Goal: Task Accomplishment & Management: Complete application form

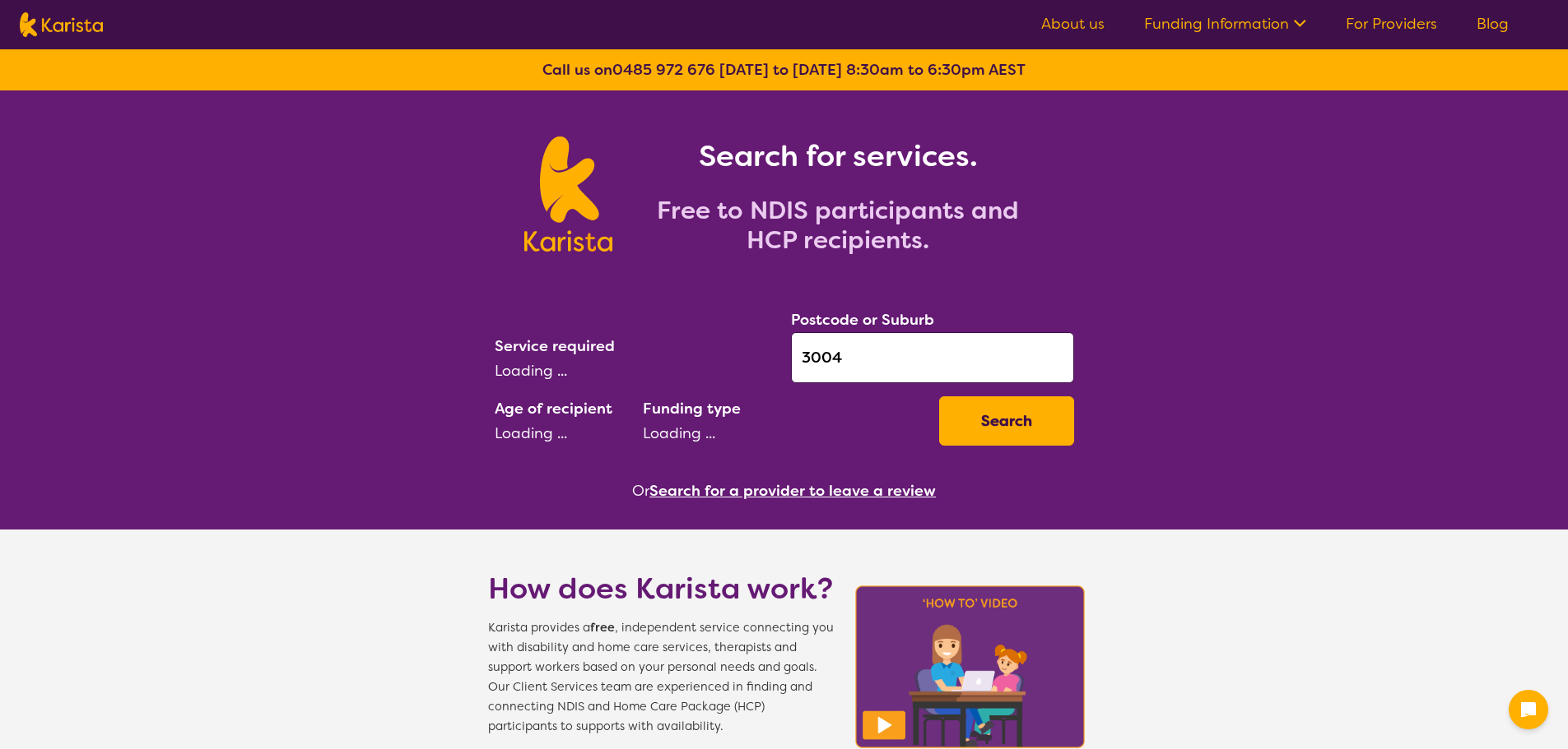
select select "NDIS"
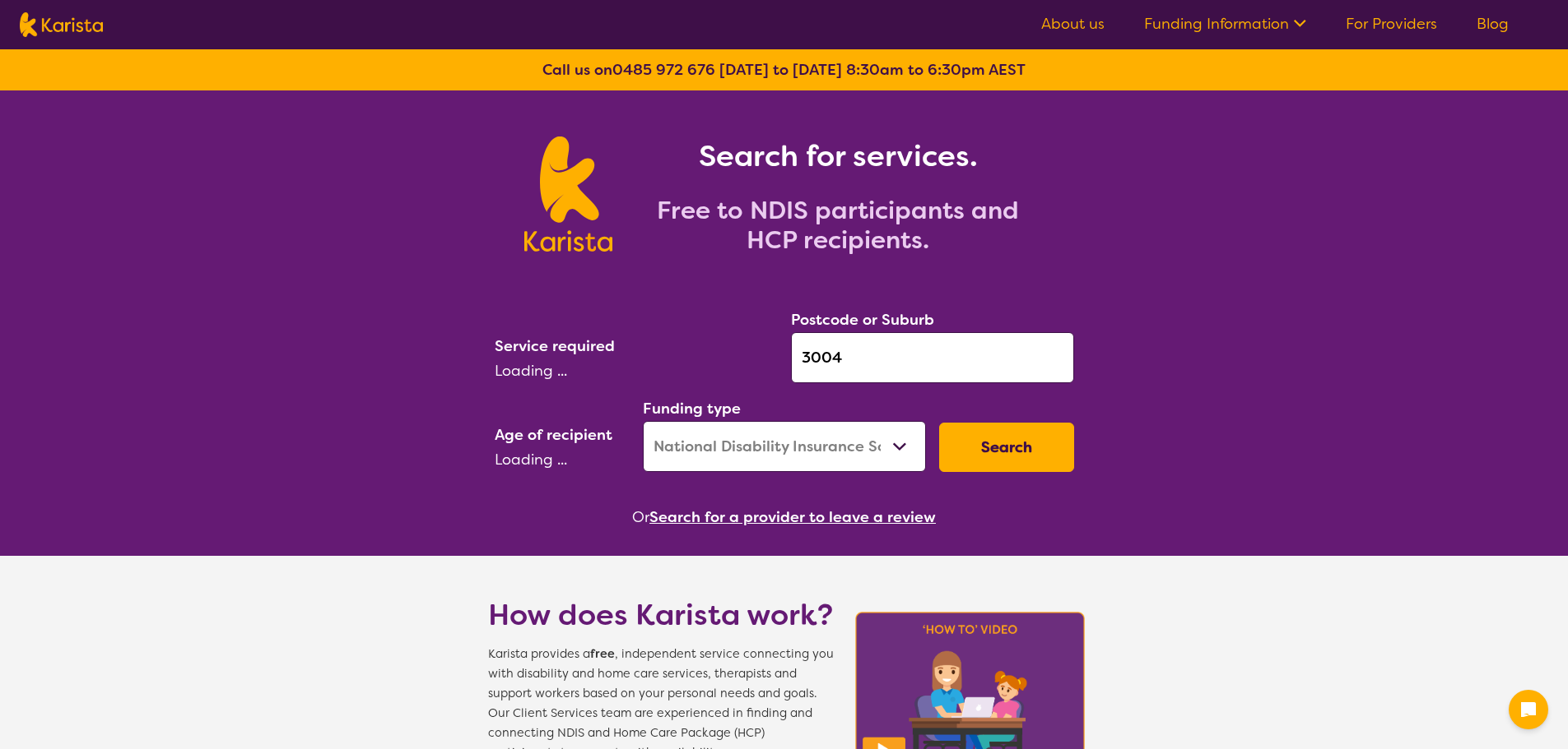
select select "[MEDICAL_DATA]"
select select "AD"
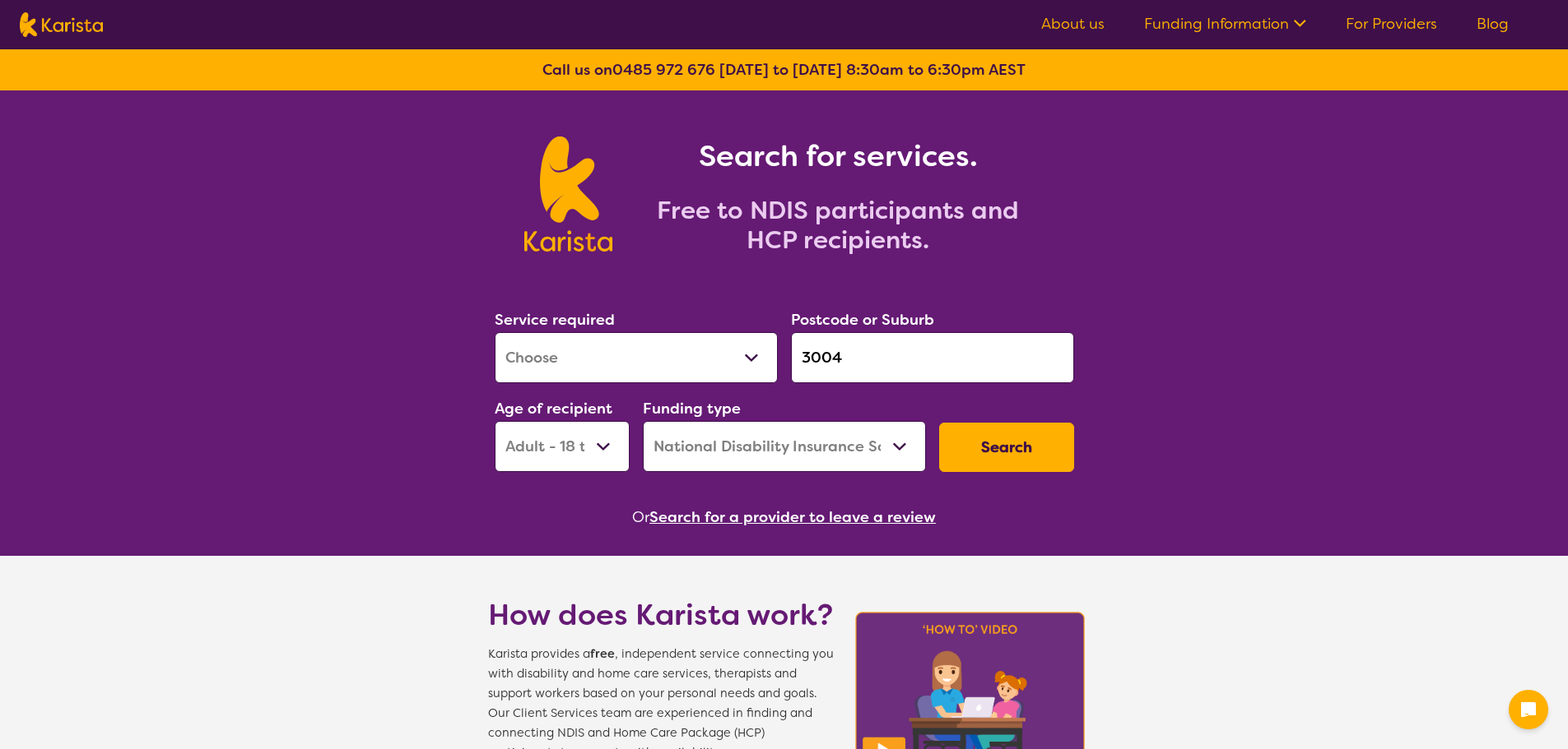
click at [1046, 447] on button "Search" at bounding box center [1007, 448] width 135 height 50
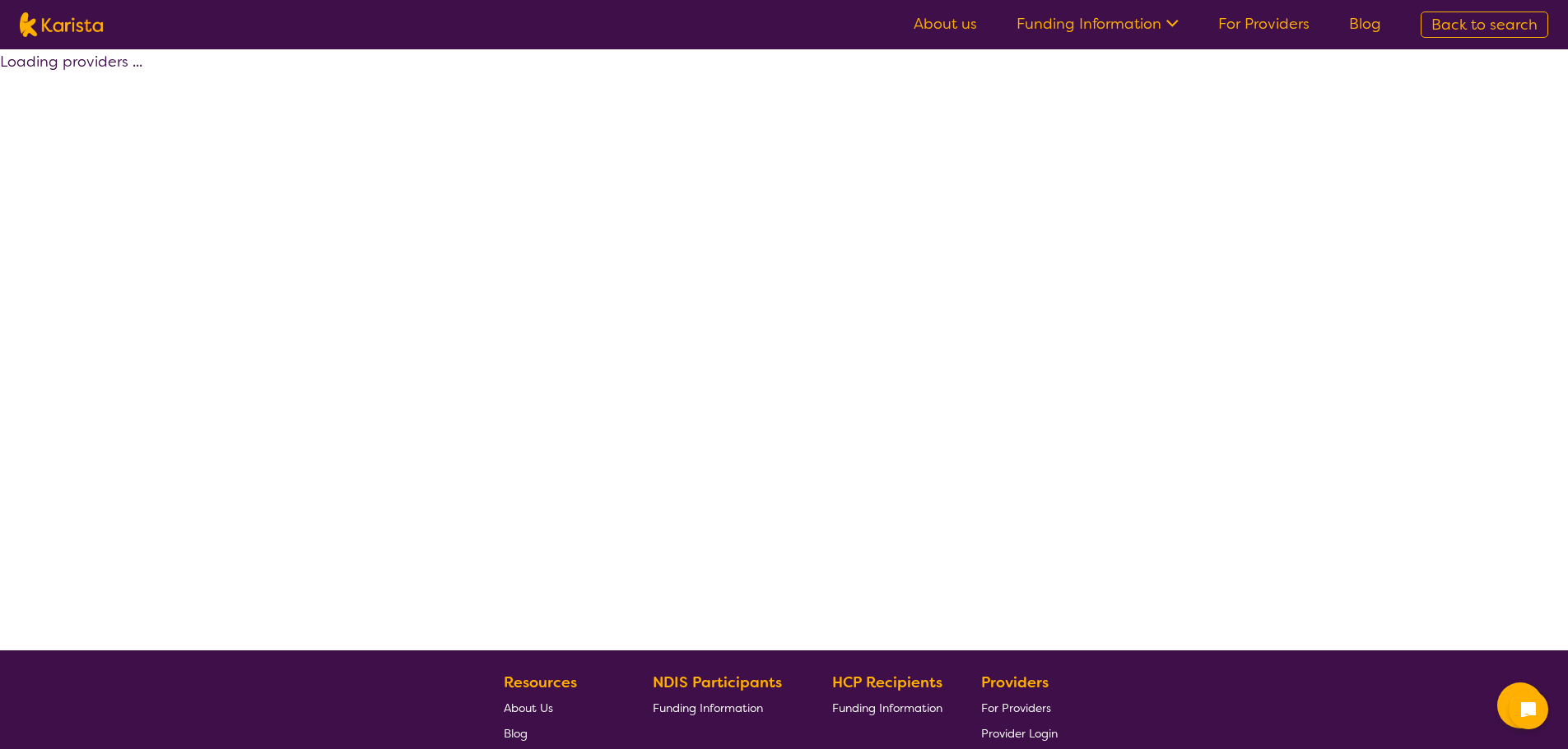
select select "by_score"
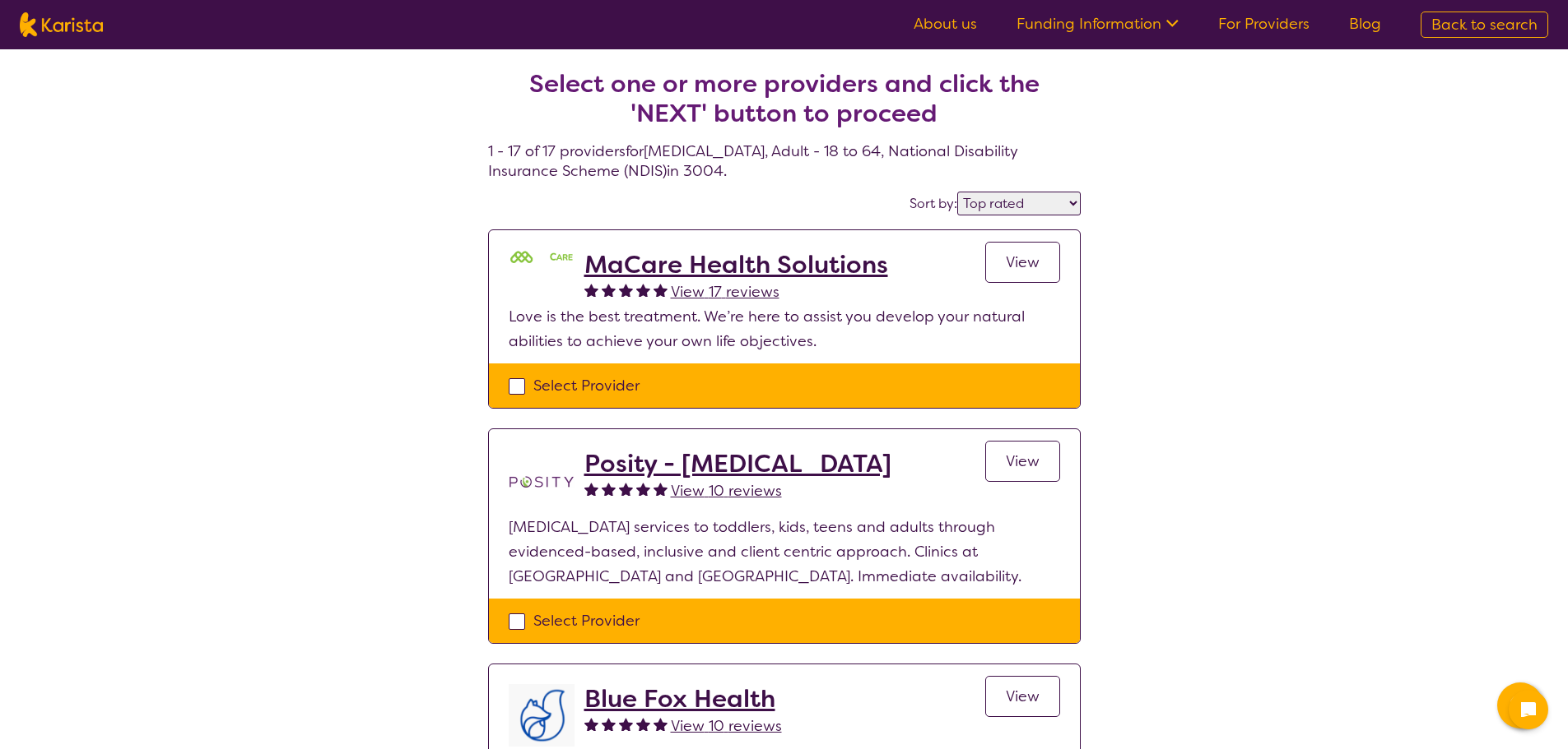
click at [576, 388] on div "Select Provider" at bounding box center [784, 385] width 551 height 25
checkbox input "true"
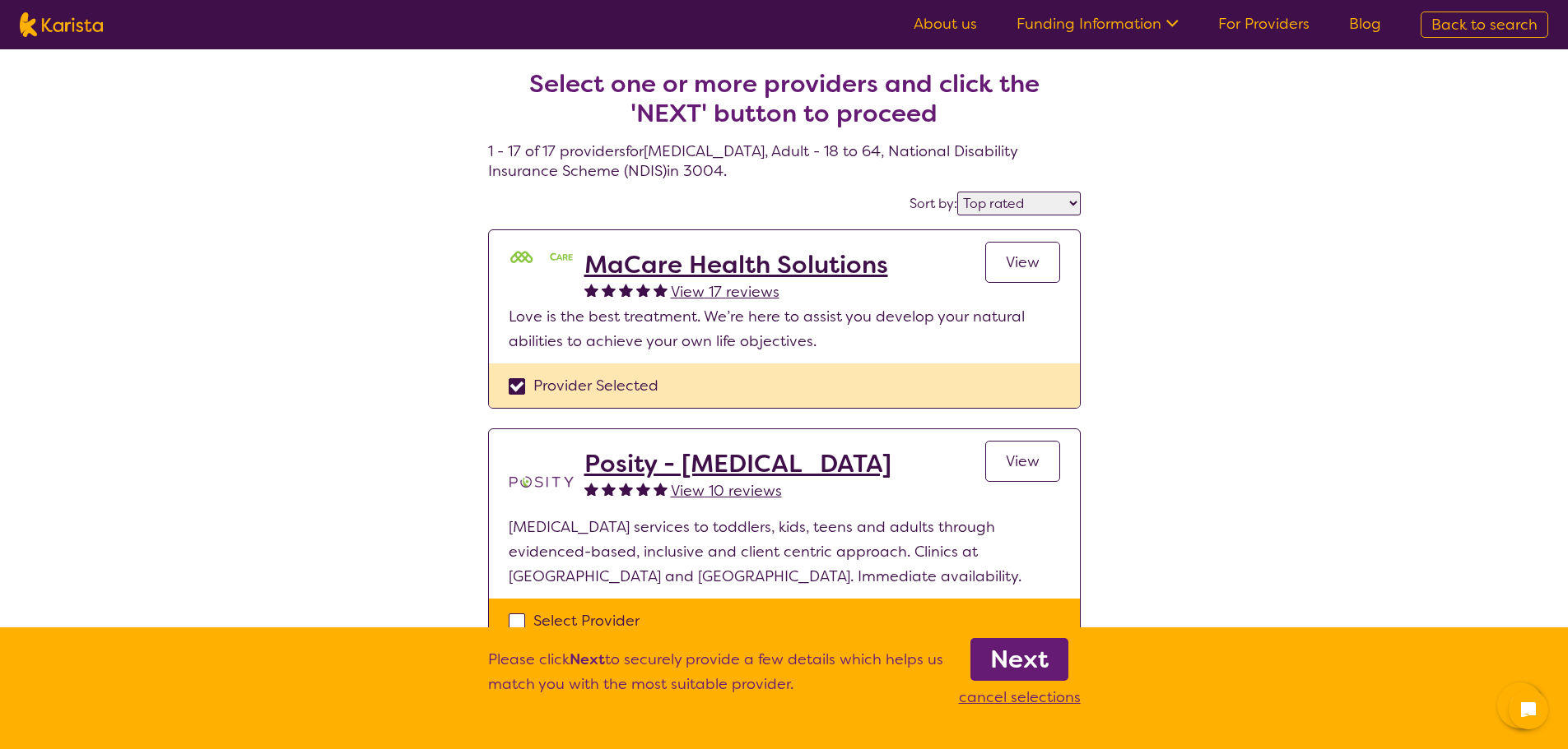
click at [1025, 650] on b "Next" at bounding box center [1019, 659] width 58 height 33
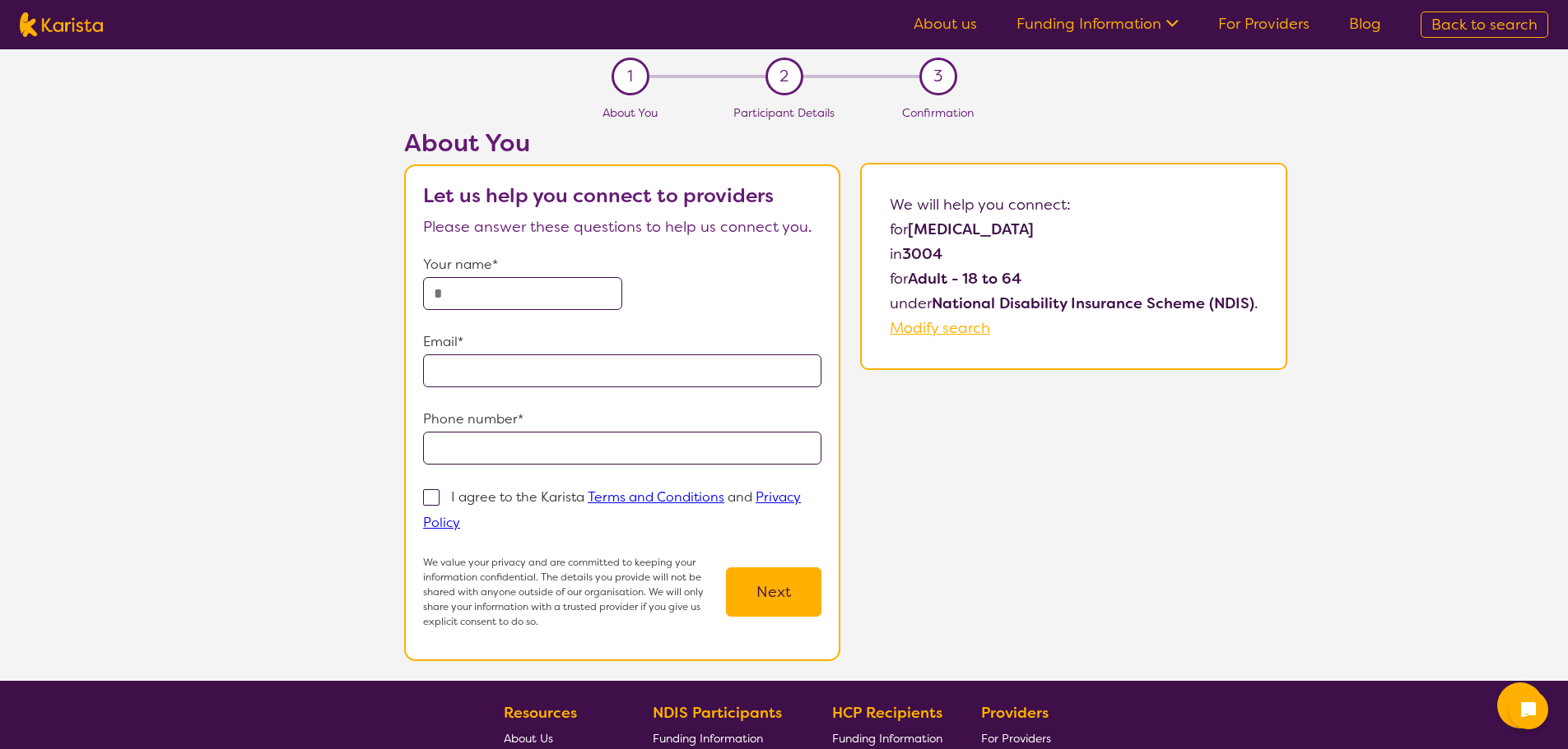
click at [488, 292] on input "text" at bounding box center [522, 294] width 199 height 33
type input "*********"
type input "**********"
click at [470, 495] on p "I agree to the Karista Terms and Conditions and Privacy Policy" at bounding box center [612, 510] width 378 height 43
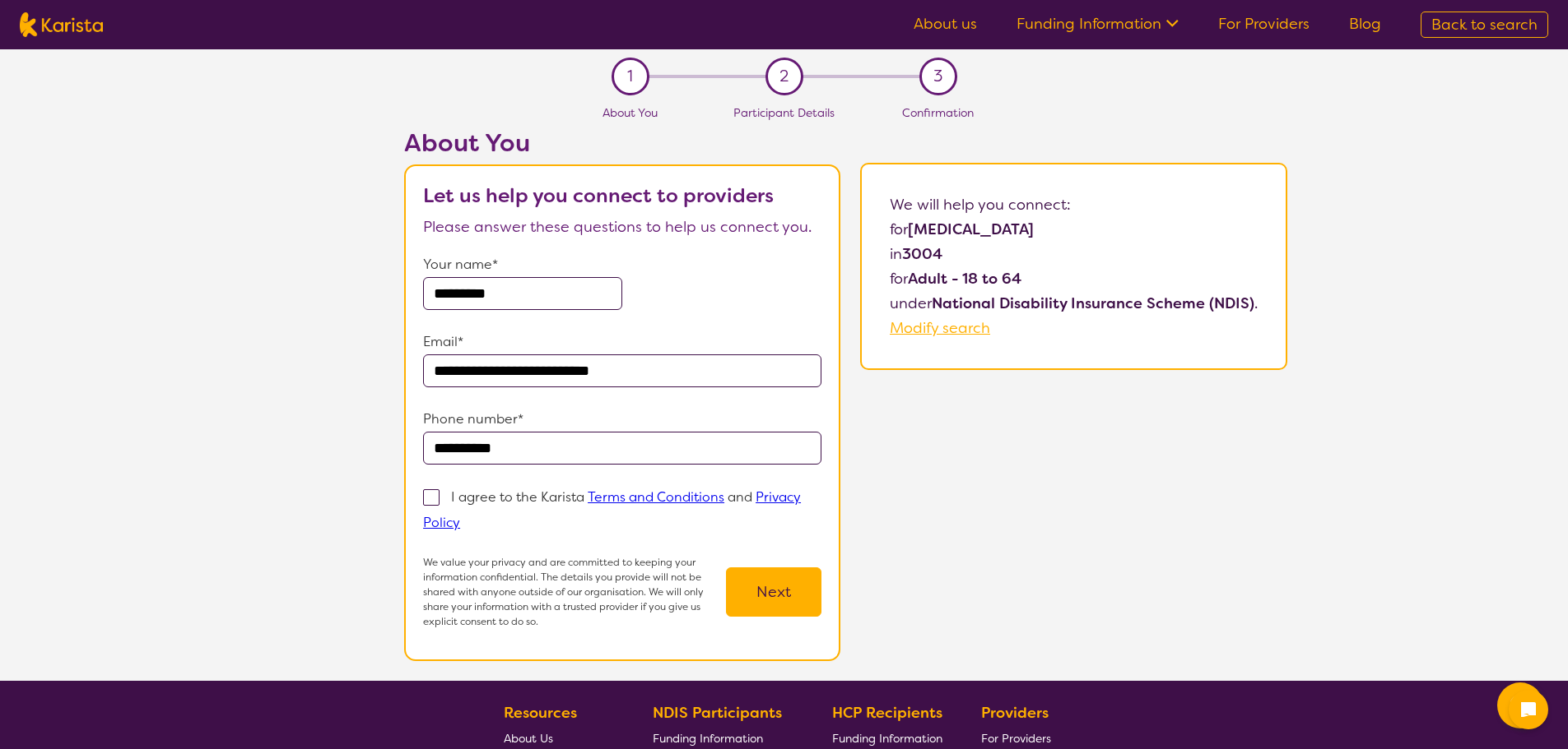
click at [470, 517] on input "I agree to the Karista Terms and Conditions and Privacy Policy" at bounding box center [465, 522] width 11 height 11
checkbox input "true"
click at [744, 576] on button "Next" at bounding box center [773, 593] width 96 height 50
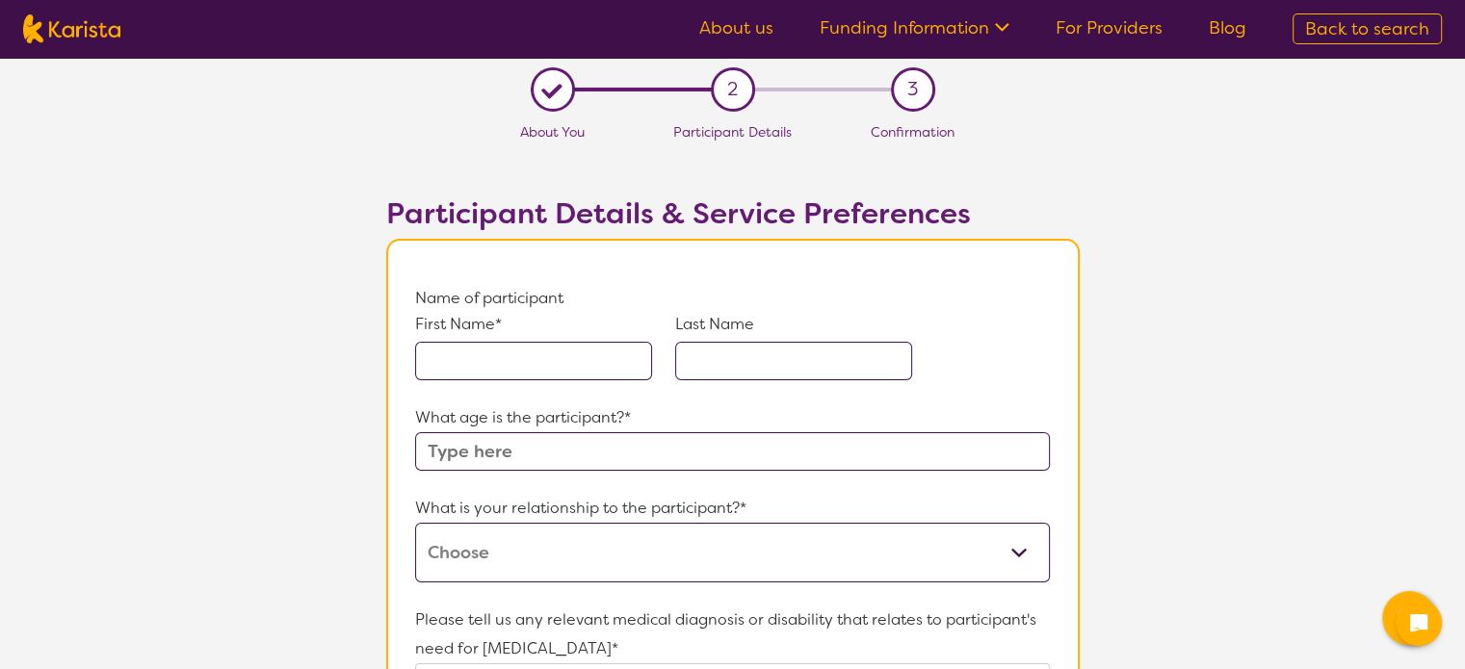
click at [513, 353] on input "text" at bounding box center [533, 361] width 237 height 39
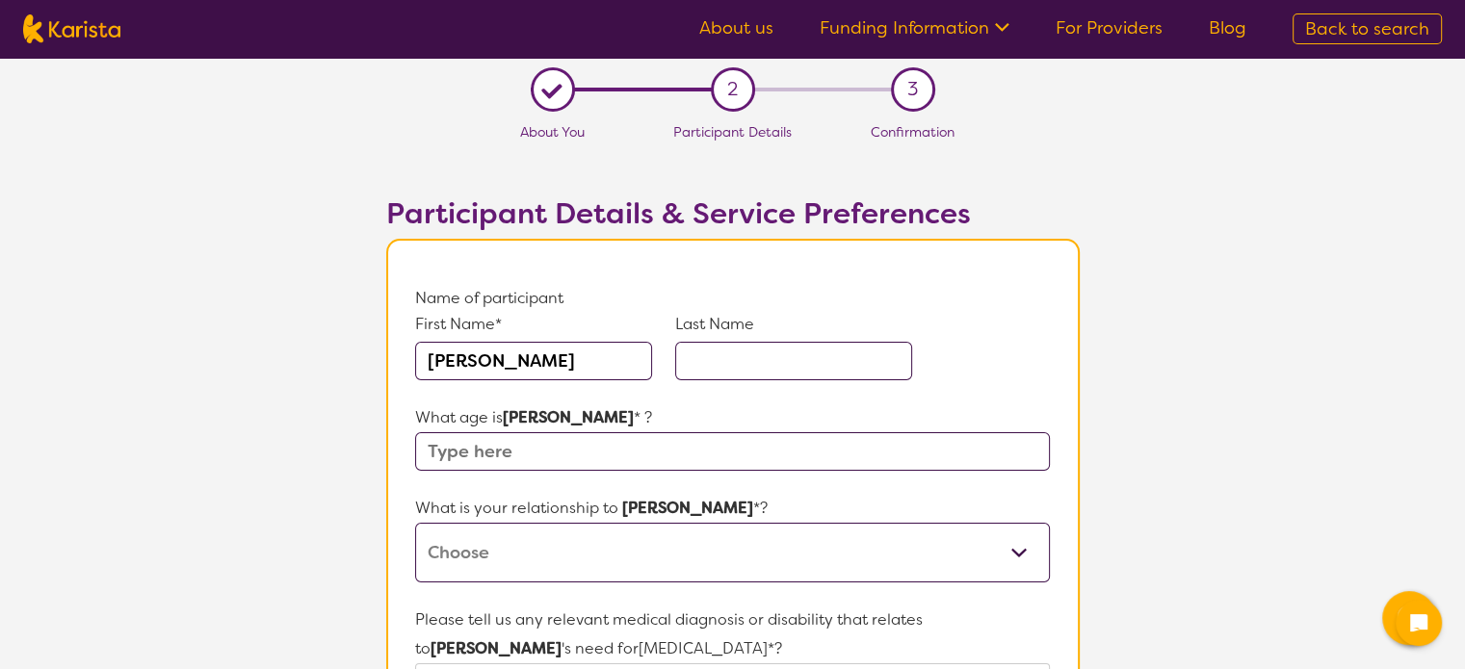
type input "[PERSON_NAME]"
type input "D"
type input "[PERSON_NAME]"
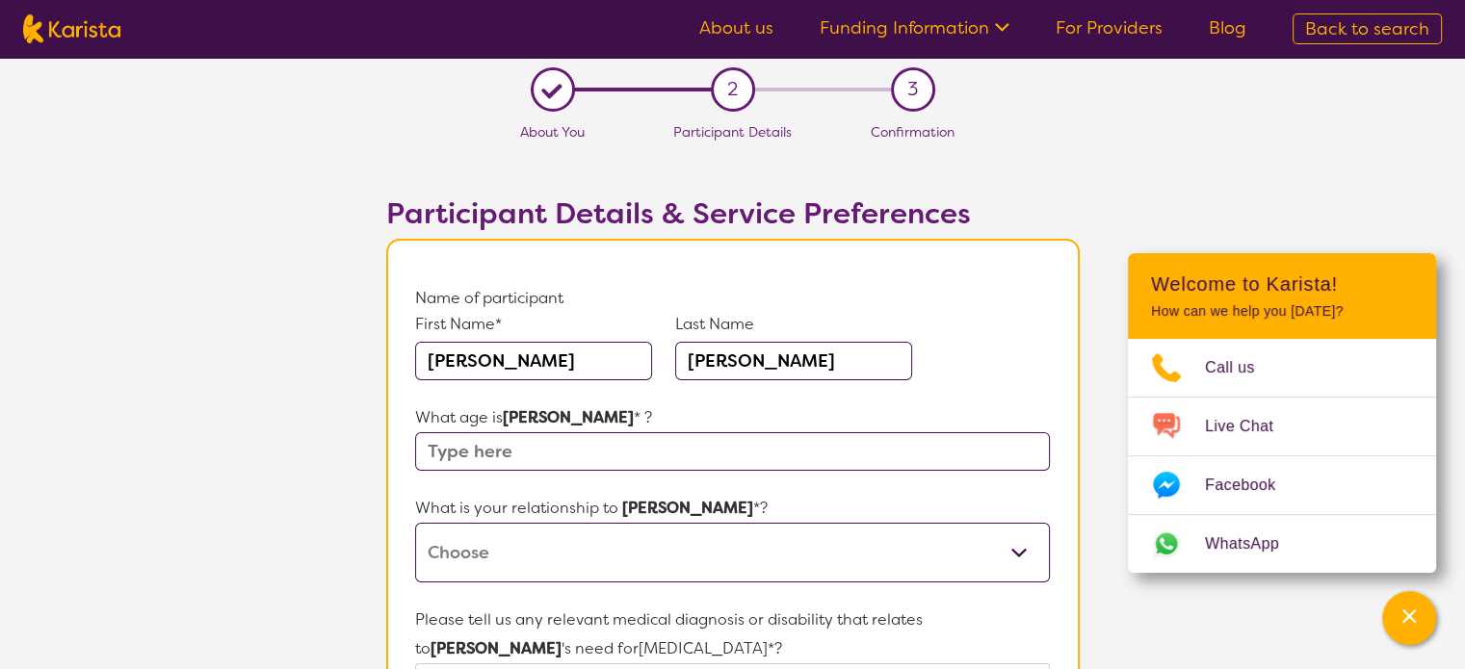
click at [612, 448] on input "text" at bounding box center [732, 451] width 634 height 39
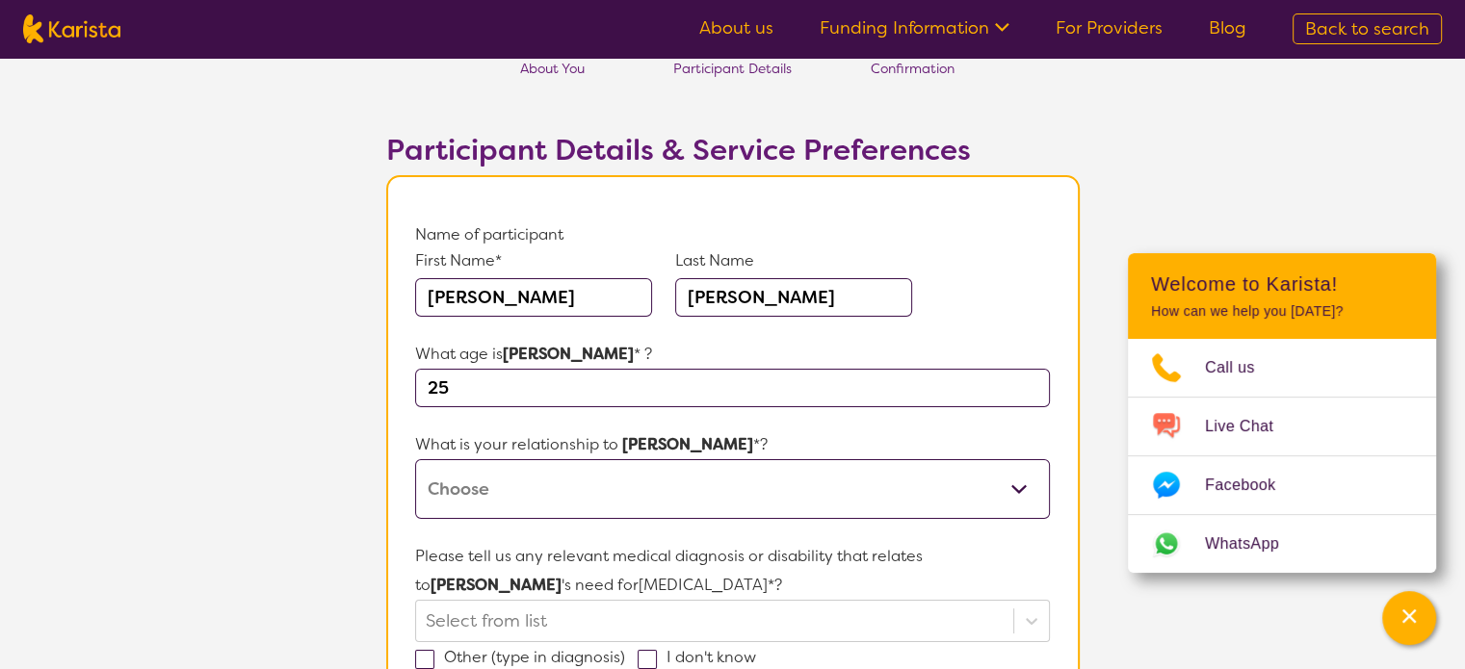
scroll to position [96, 0]
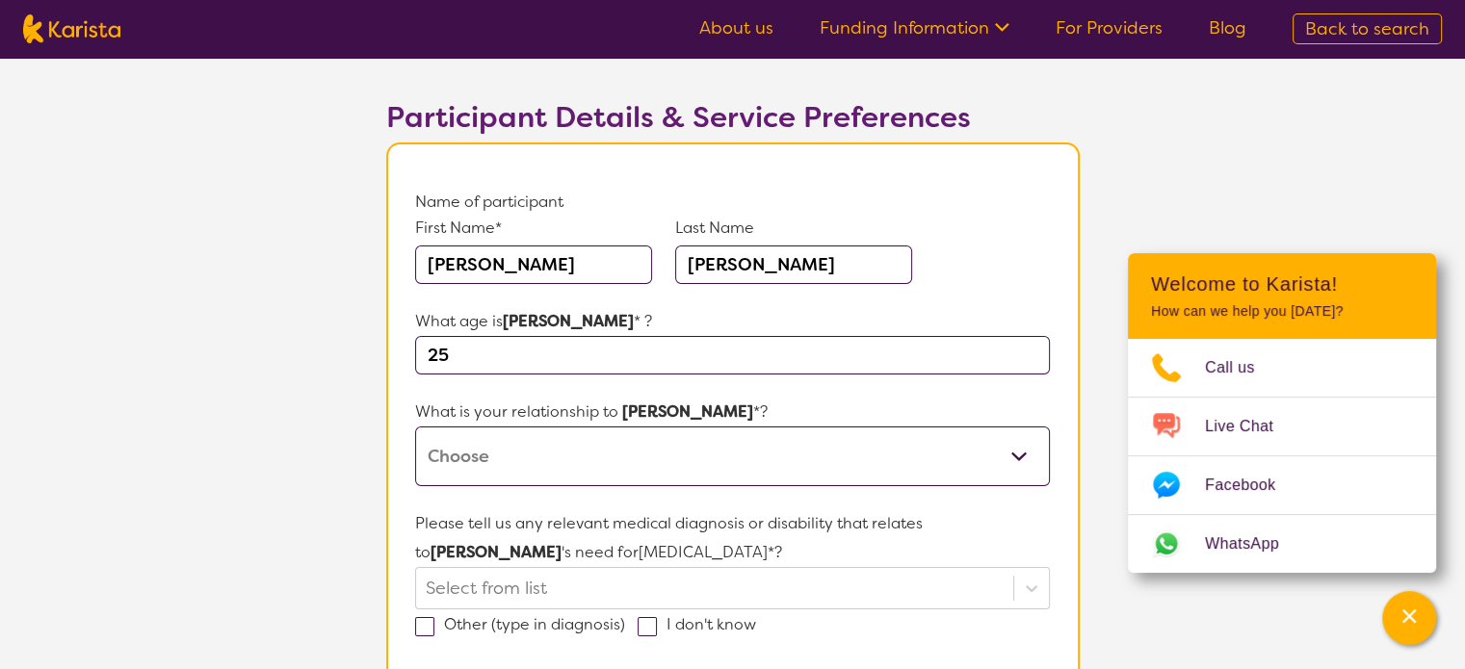
type input "25"
click at [508, 444] on select "This request is for myself I am their parent I am their child I am their spouse…" at bounding box center [732, 457] width 634 height 60
click at [537, 458] on select "This request is for myself I am their parent I am their child I am their spouse…" at bounding box center [732, 457] width 634 height 60
select select "I am their parent"
click at [415, 427] on select "This request is for myself I am their parent I am their child I am their spouse…" at bounding box center [732, 457] width 634 height 60
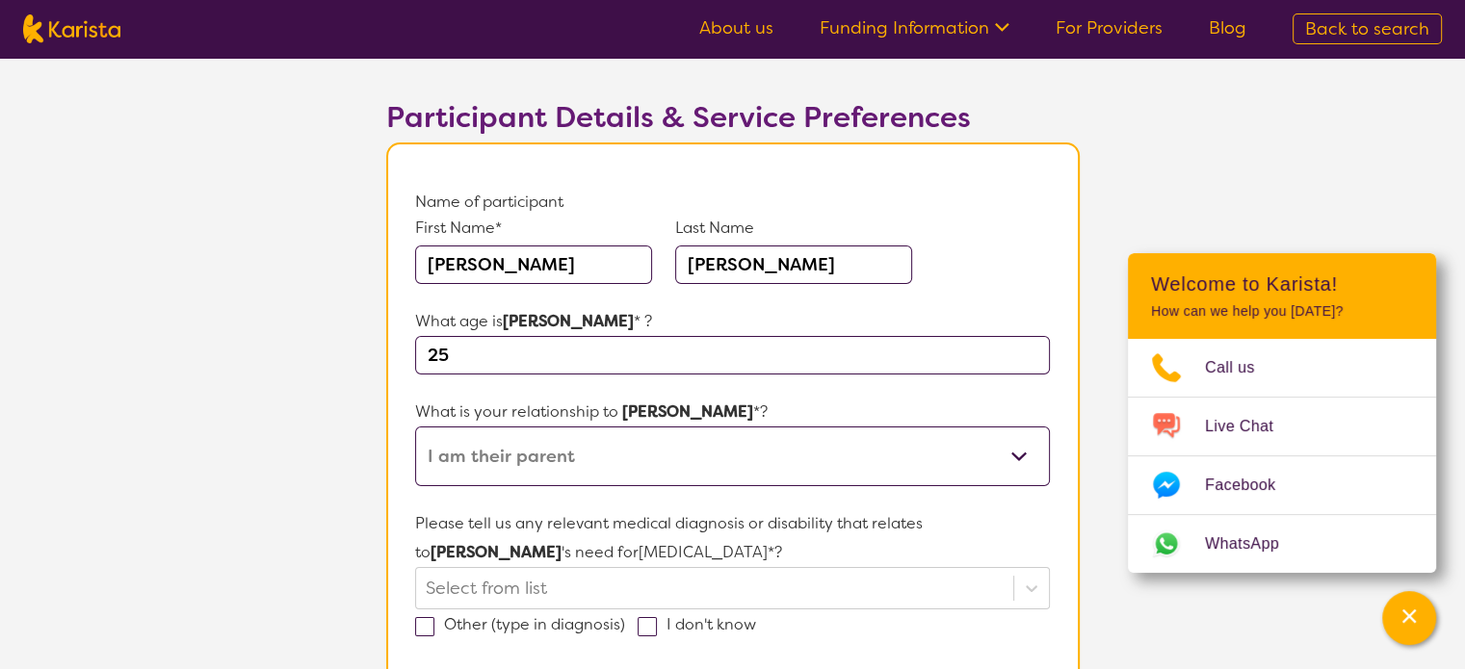
scroll to position [385, 0]
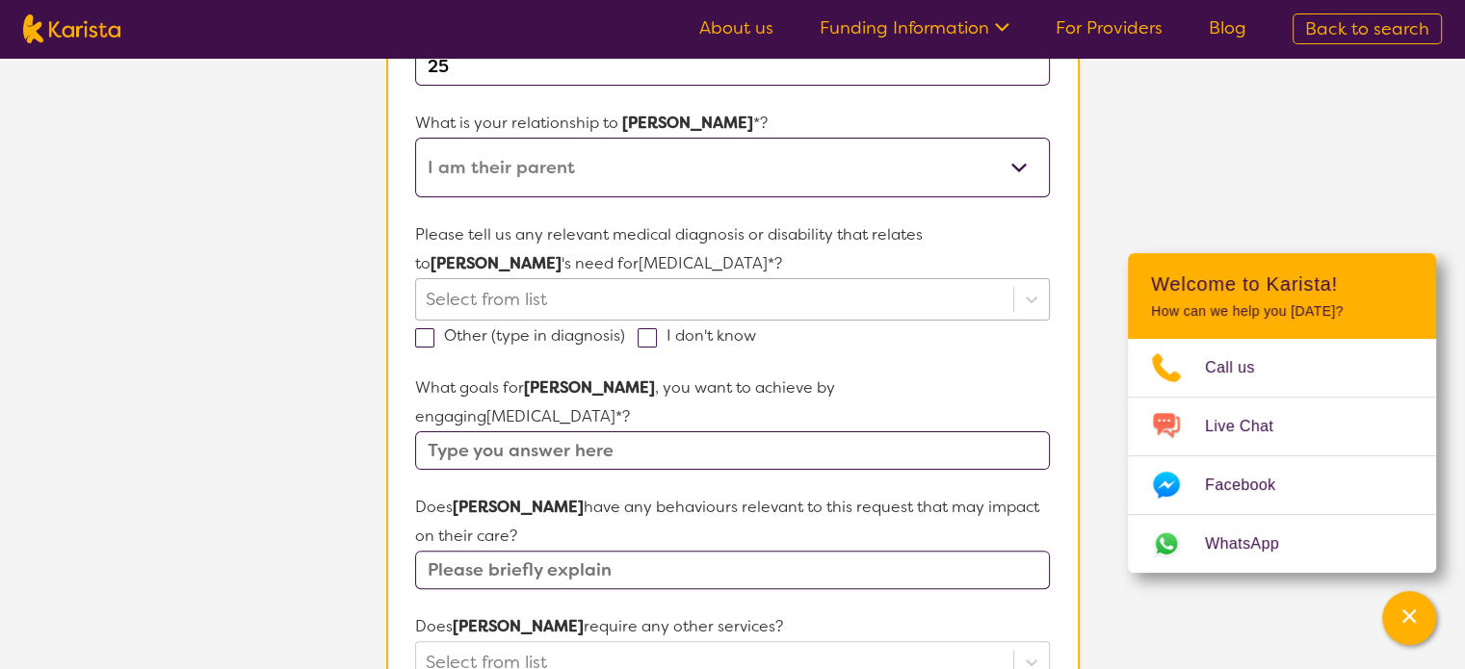
click at [516, 287] on div at bounding box center [714, 299] width 577 height 33
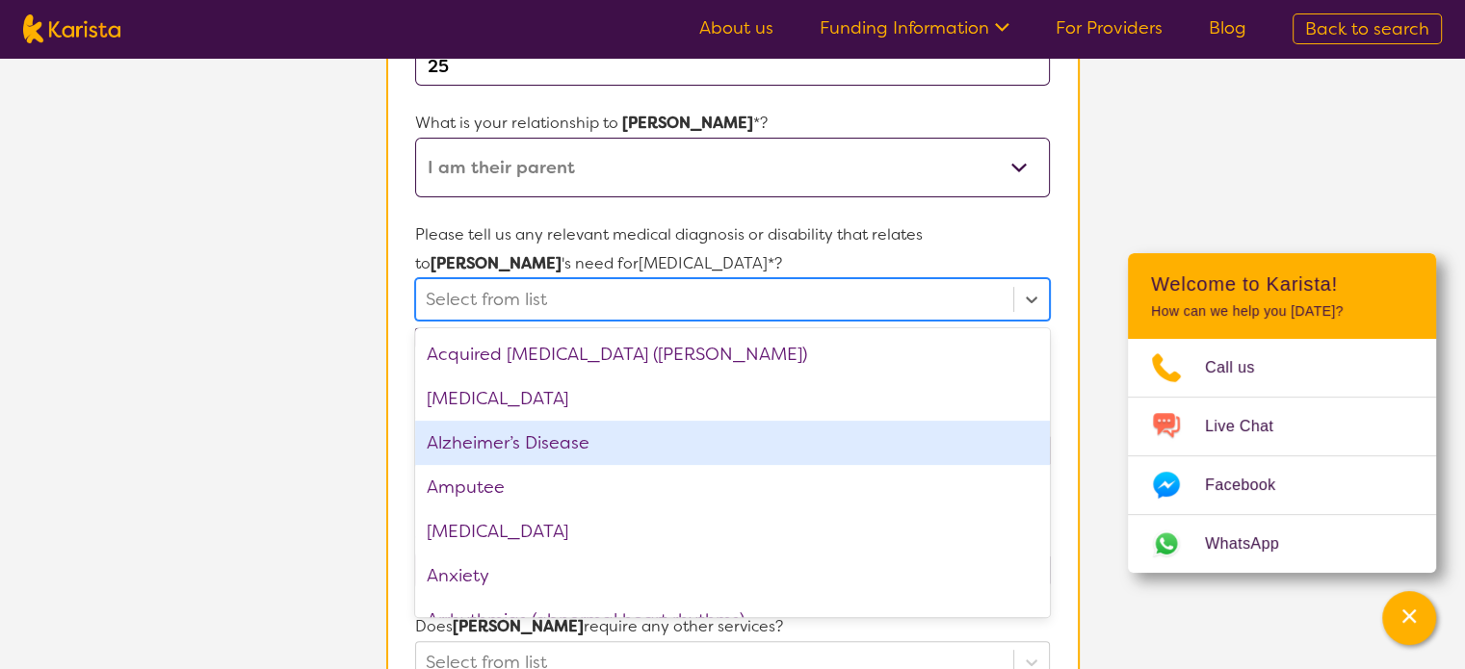
click at [509, 461] on div "Alzheimer’s Disease" at bounding box center [732, 443] width 634 height 44
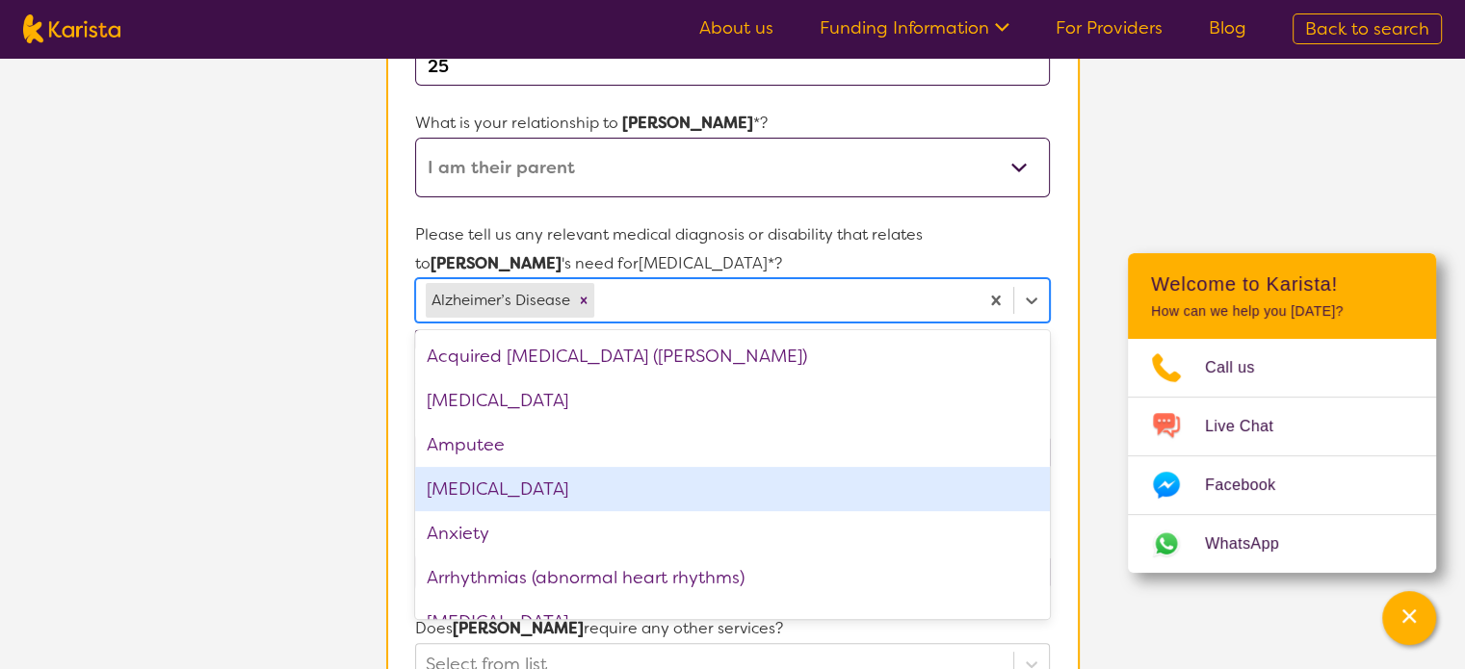
click at [491, 511] on div "Anxiety" at bounding box center [732, 533] width 634 height 44
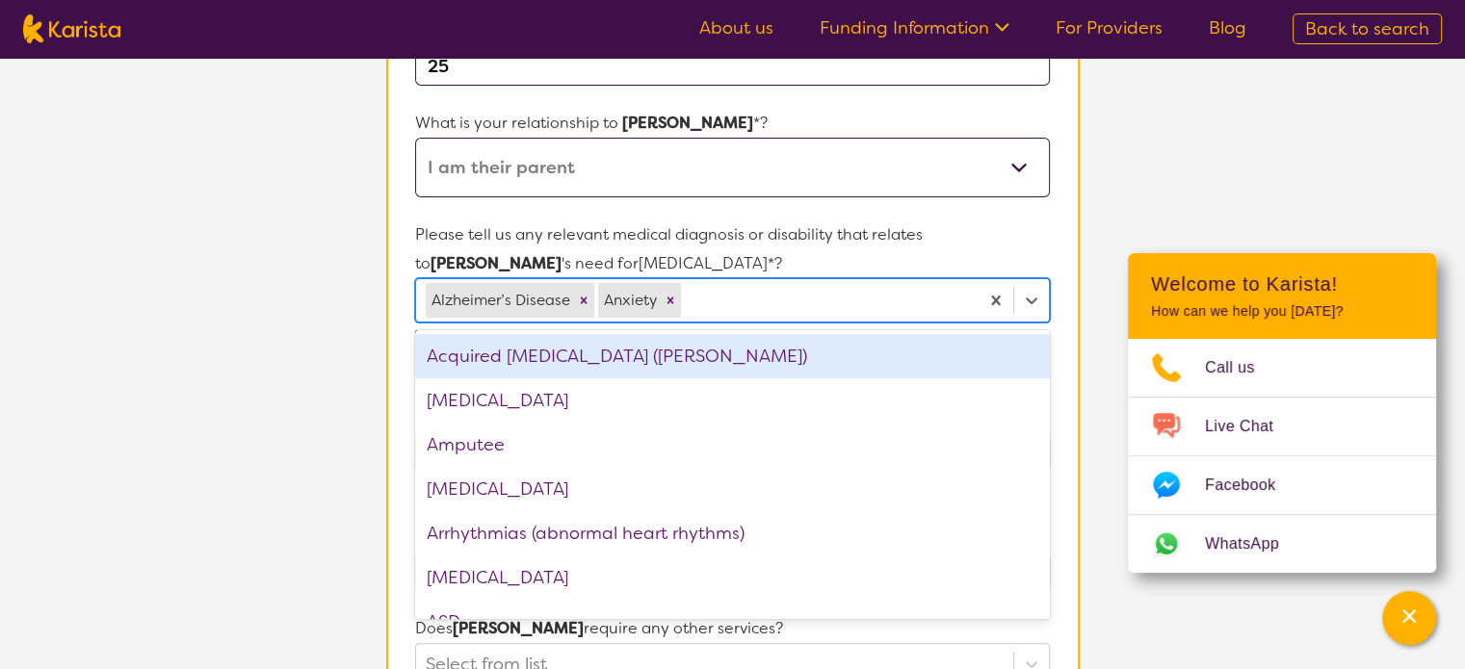
click at [713, 263] on p "Please tell us any relevant medical diagnosis or disability that relates to [PE…" at bounding box center [732, 250] width 634 height 58
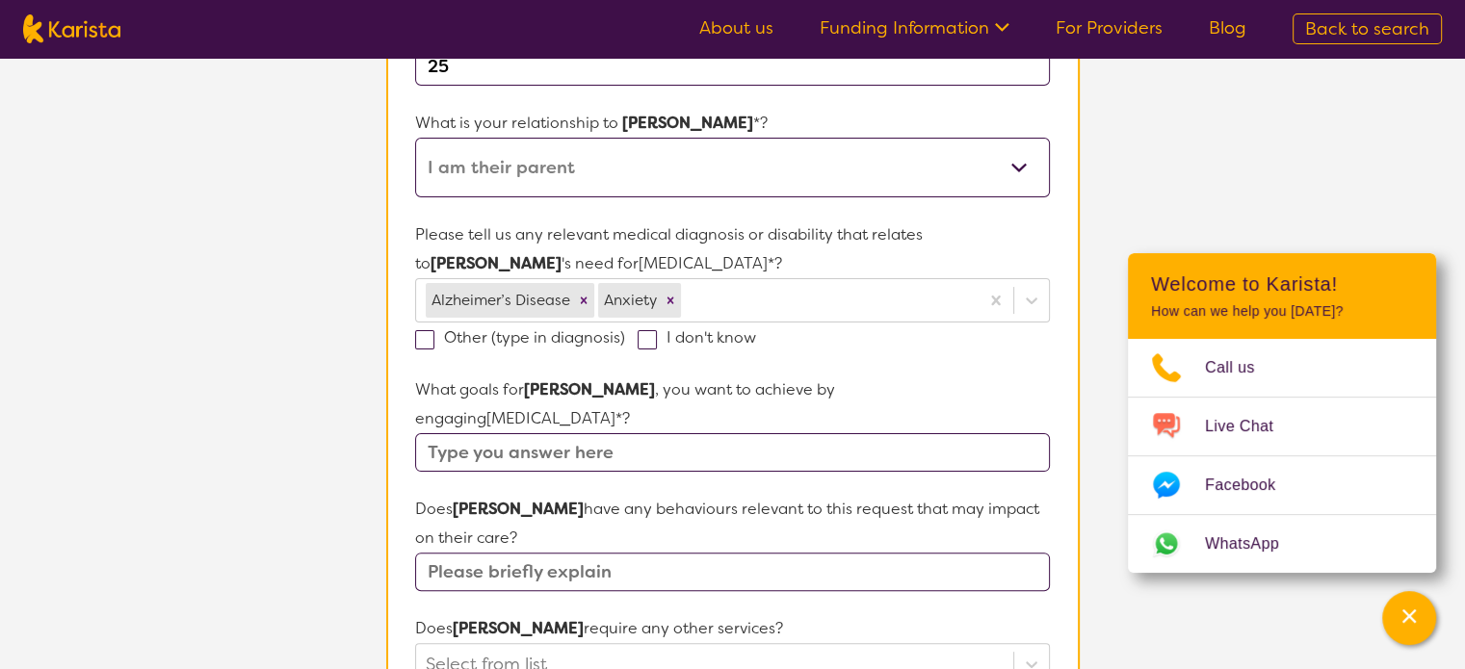
click at [494, 433] on input "text" at bounding box center [732, 452] width 634 height 39
type input "test"
click at [501, 553] on input "text" at bounding box center [732, 572] width 634 height 39
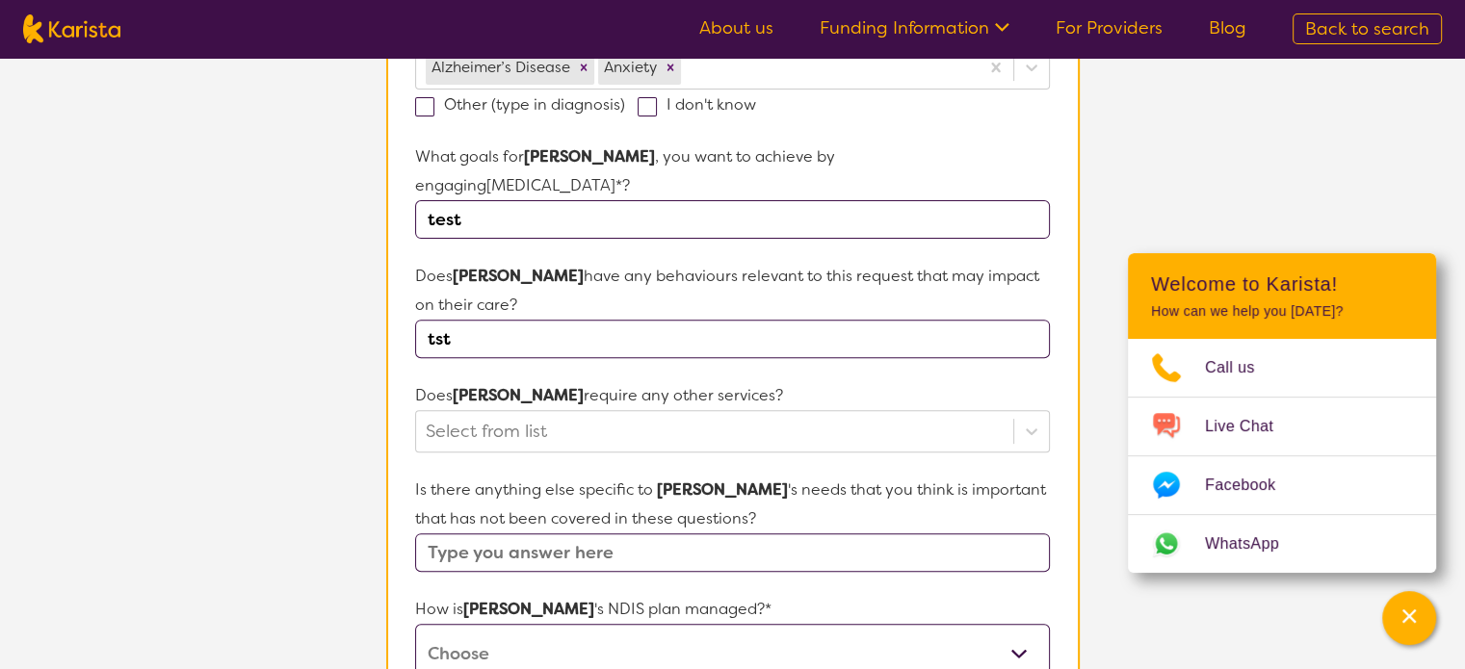
scroll to position [770, 0]
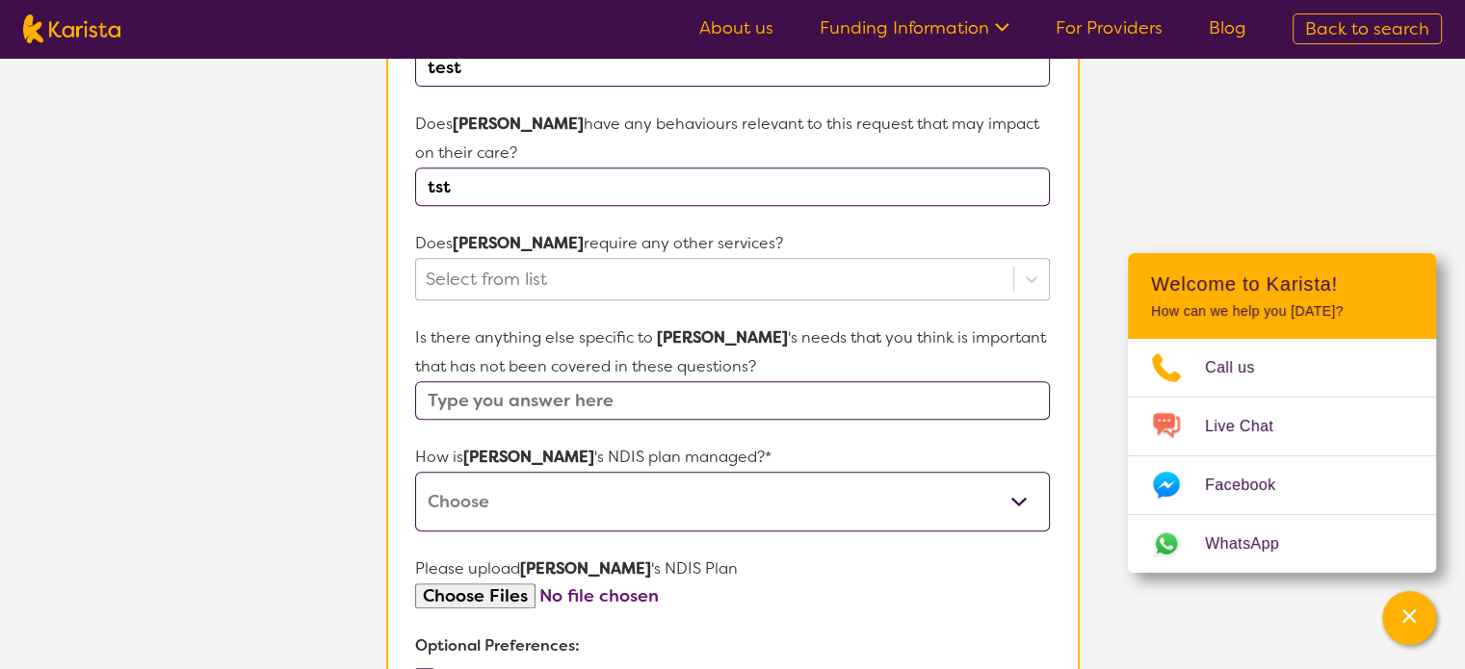
type input "tst"
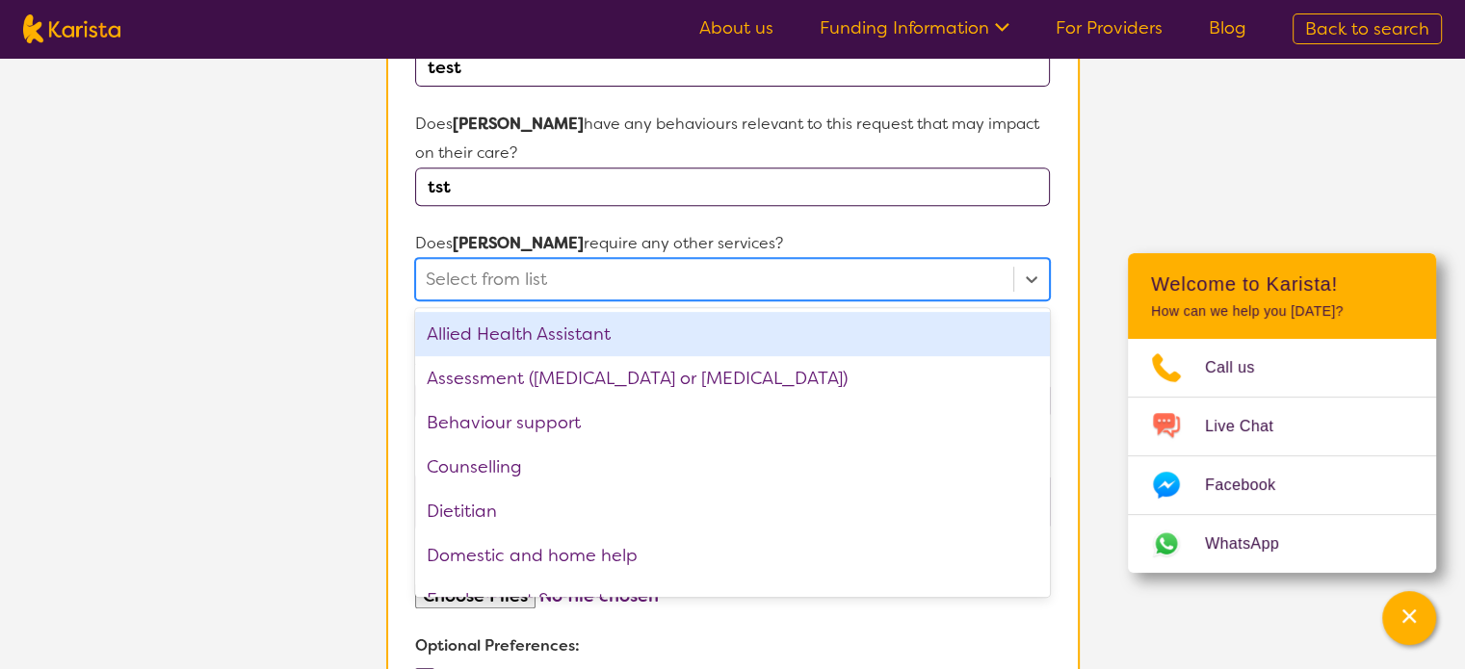
click at [521, 263] on div at bounding box center [714, 279] width 577 height 33
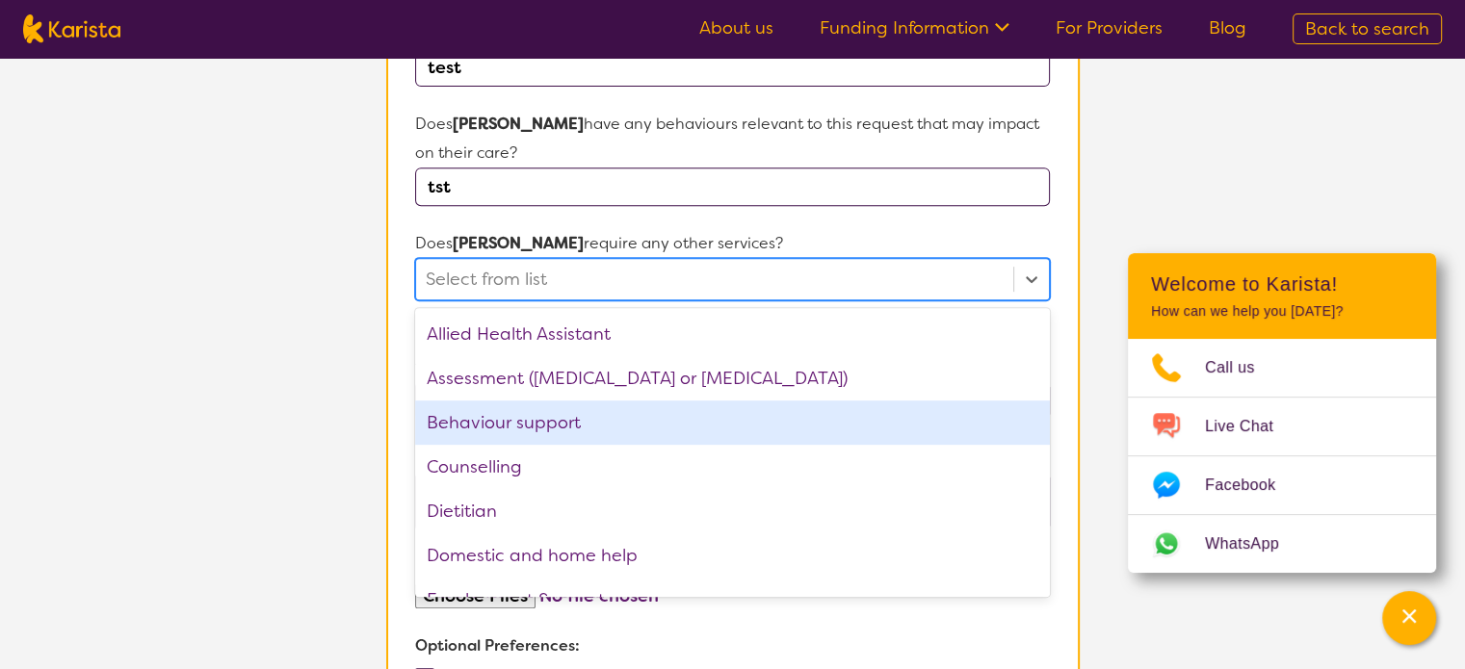
click at [495, 401] on div "Behaviour support" at bounding box center [732, 423] width 634 height 44
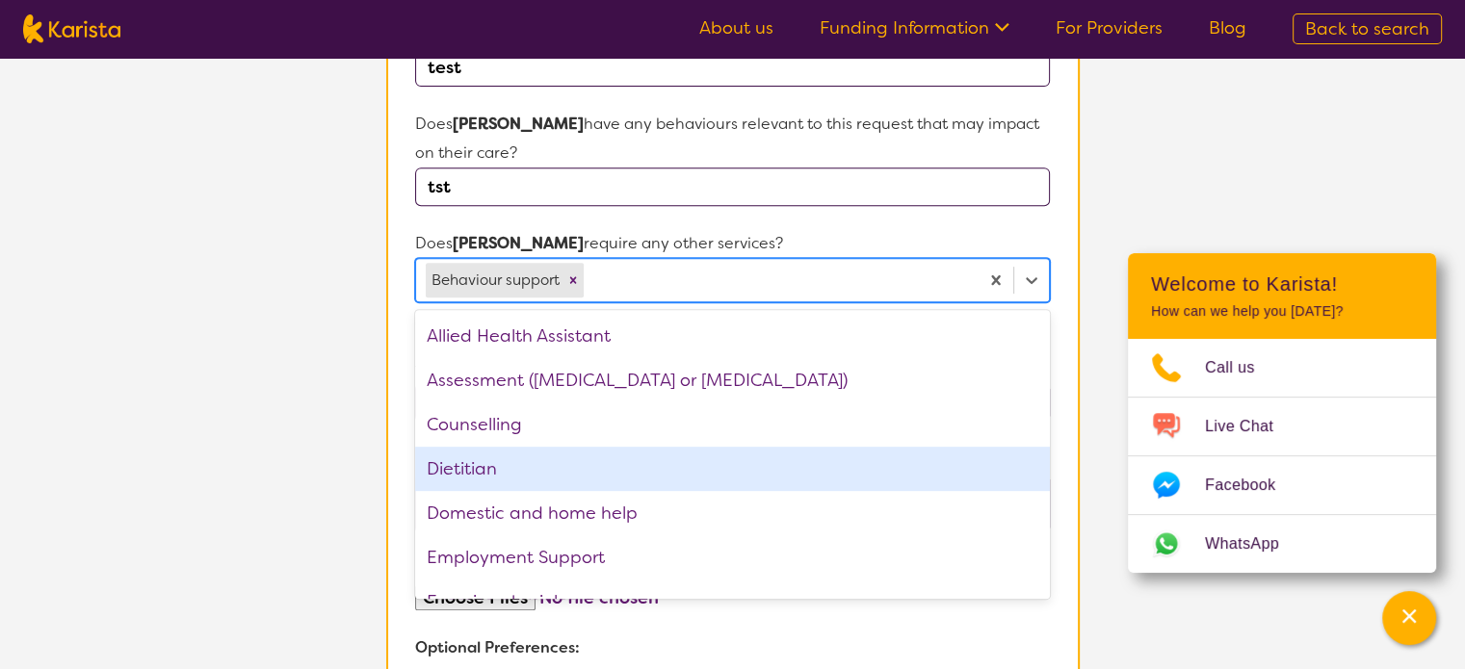
click at [500, 447] on div "Dietitian" at bounding box center [732, 469] width 634 height 44
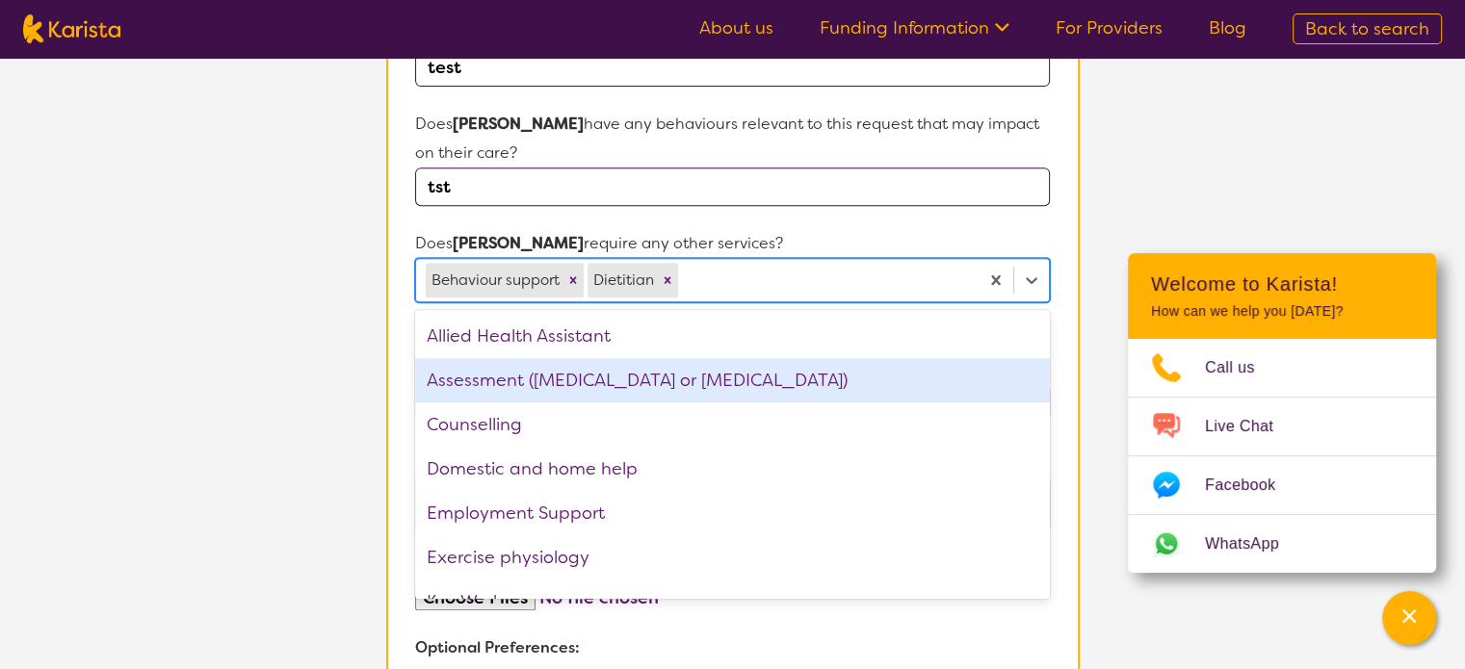
click at [378, 326] on section "Participant Details & Service Preferences Name of participant First Name* [PERS…" at bounding box center [733, 199] width 740 height 1638
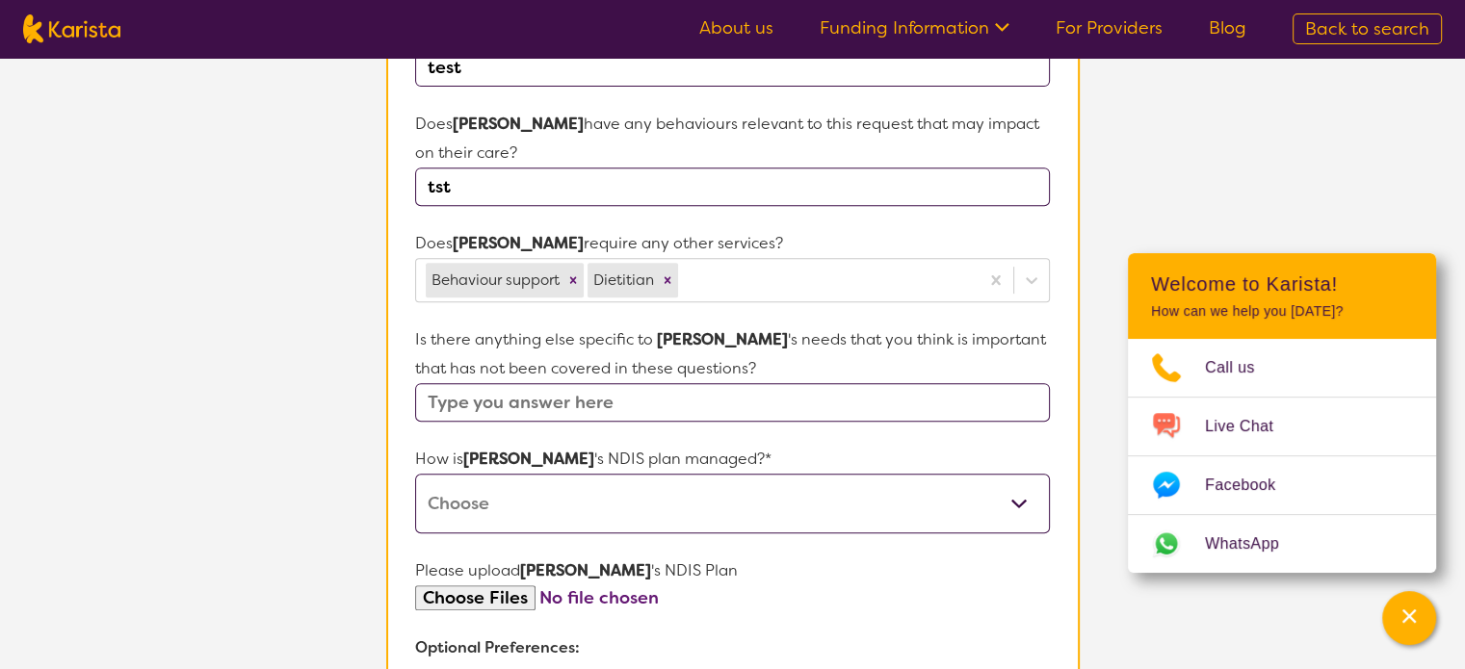
click at [523, 383] on input "text" at bounding box center [732, 402] width 634 height 39
click at [490, 474] on select "Self-managed NDIS plan Managed by a registered plan management provider (not th…" at bounding box center [732, 504] width 634 height 60
select select "Self Managed"
click at [415, 474] on select "Self-managed NDIS plan Managed by a registered plan management provider (not th…" at bounding box center [732, 504] width 634 height 60
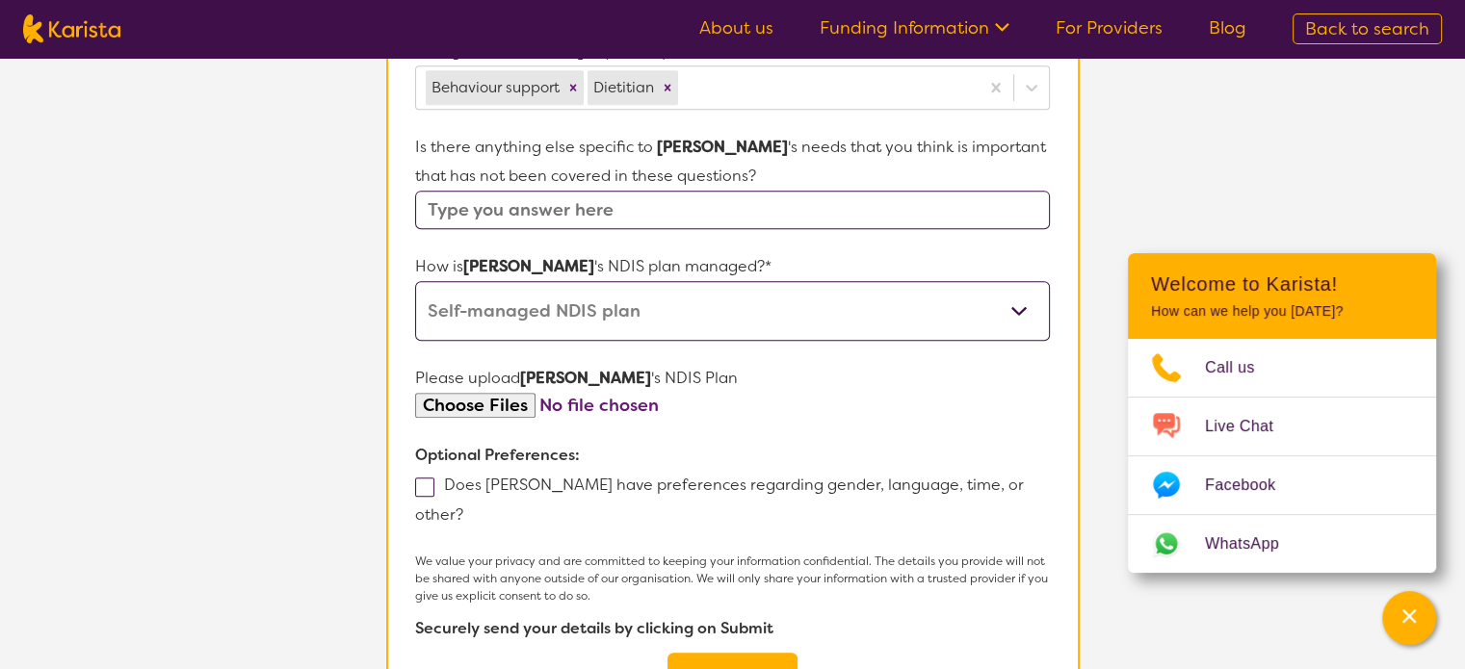
click at [749, 653] on button "Submit" at bounding box center [732, 682] width 130 height 58
